Goal: Entertainment & Leisure: Consume media (video, audio)

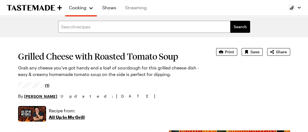
type textarea "x"
click at [134, 9] on link "Streaming" at bounding box center [136, 7] width 28 height 15
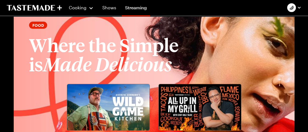
scroll to position [603, 0]
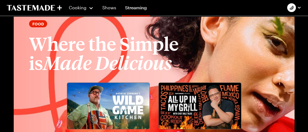
click at [213, 105] on img at bounding box center [200, 106] width 82 height 46
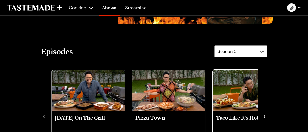
scroll to position [110, 0]
